Goal: Find specific page/section: Find specific page/section

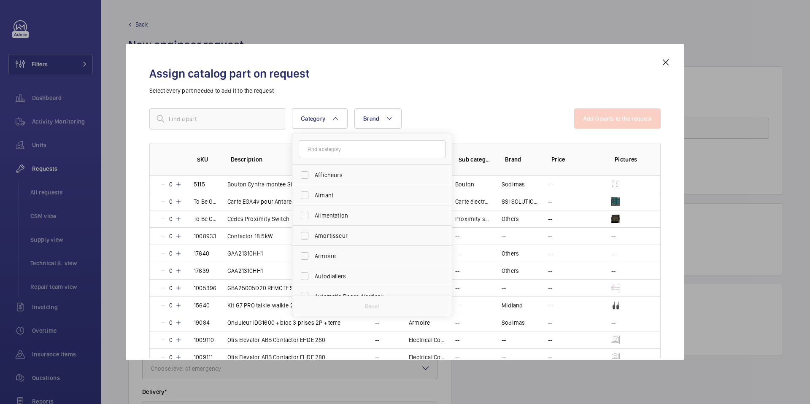
click at [46, 306] on div at bounding box center [405, 202] width 810 height 404
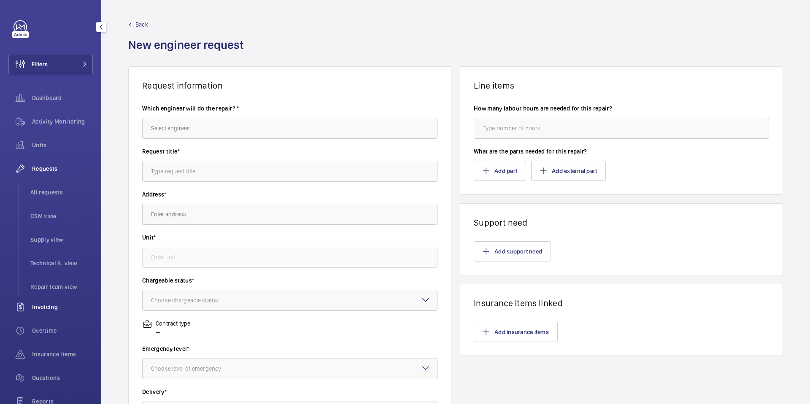
click at [46, 310] on span "Invoicing" at bounding box center [62, 307] width 61 height 8
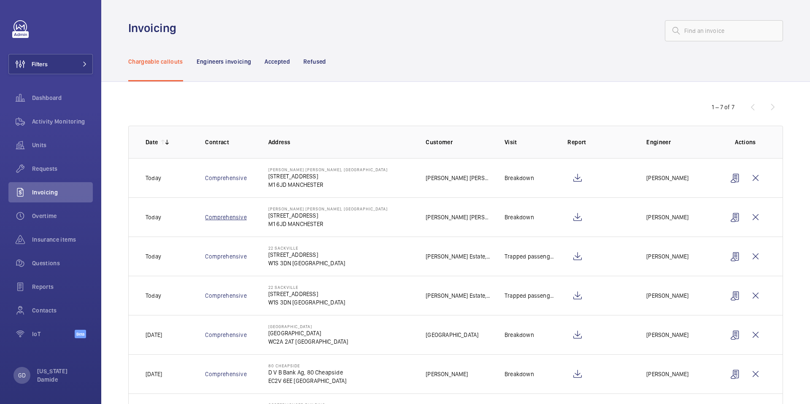
click at [230, 219] on link "Comprehensive" at bounding box center [225, 217] width 41 height 7
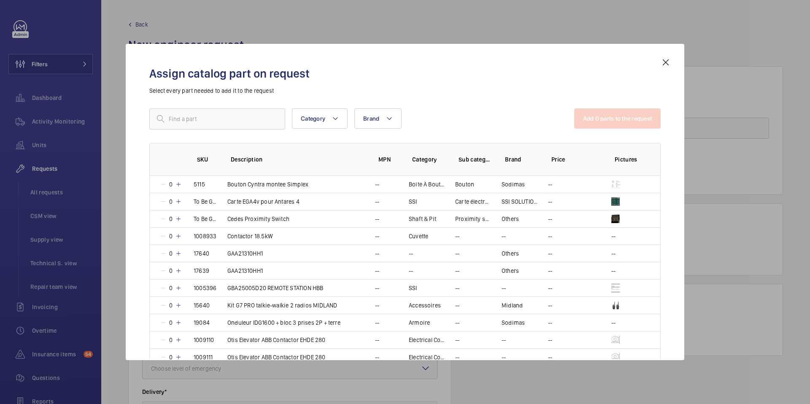
scroll to position [95, 0]
